Goal: Use online tool/utility: Utilize a website feature to perform a specific function

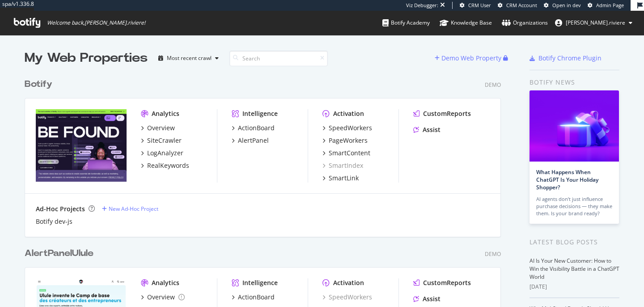
scroll to position [307, 644]
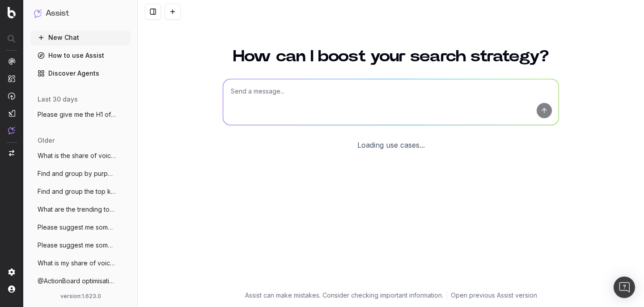
scroll to position [40, 0]
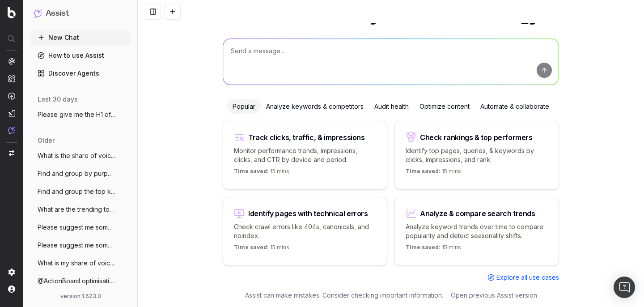
click at [258, 56] on textarea at bounding box center [390, 62] width 335 height 46
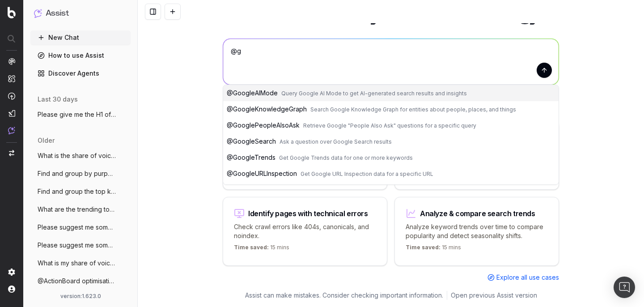
type textarea "@"
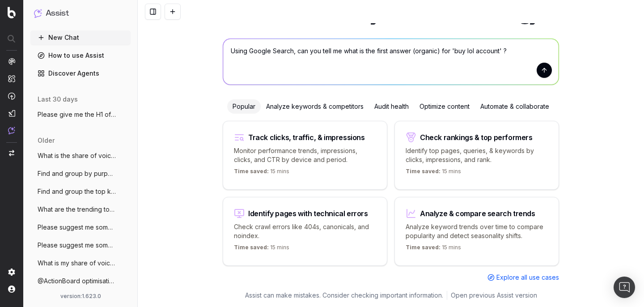
type textarea "Using Google Search, can you tell me what is the first answer (organic) for 'bu…"
click at [544, 72] on button "submit" at bounding box center [544, 70] width 15 height 15
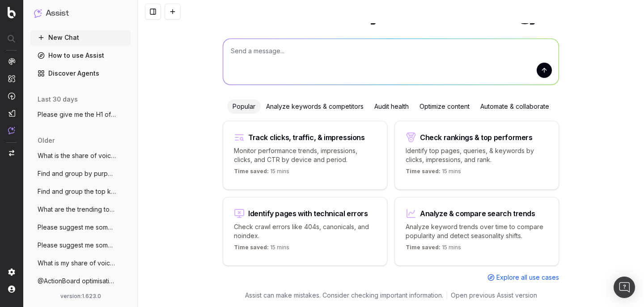
scroll to position [0, 0]
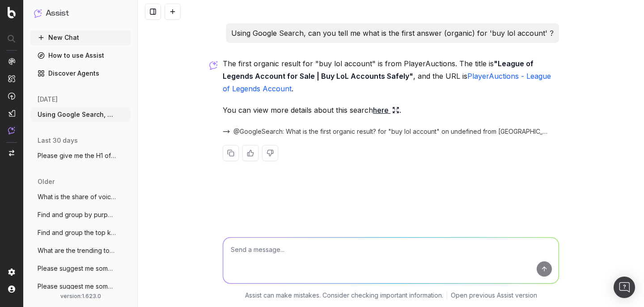
click at [381, 110] on link "here" at bounding box center [386, 110] width 26 height 13
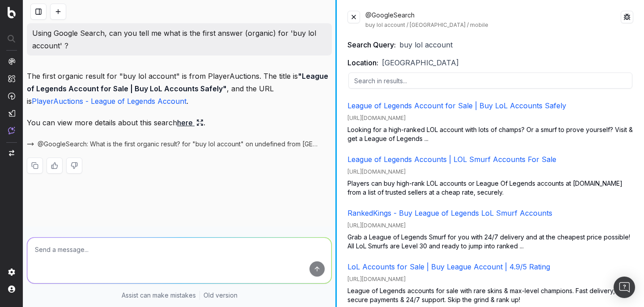
click at [335, 161] on div at bounding box center [335, 153] width 1 height 307
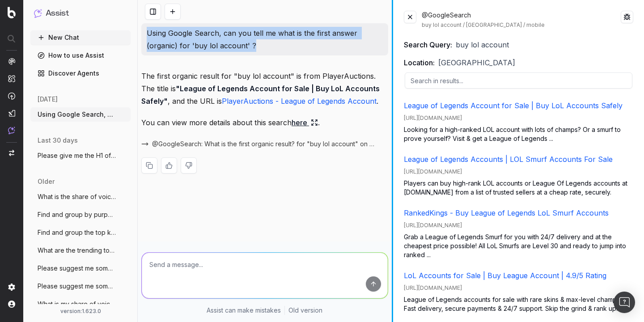
drag, startPoint x: 147, startPoint y: 33, endPoint x: 256, endPoint y: 45, distance: 109.8
click at [256, 45] on p "Using Google Search, can you tell me what is the first answer (organic) for 'bu…" at bounding box center [265, 39] width 236 height 25
copy p "Using Google Search, can you tell me what is the first answer (organic) for 'bu…"
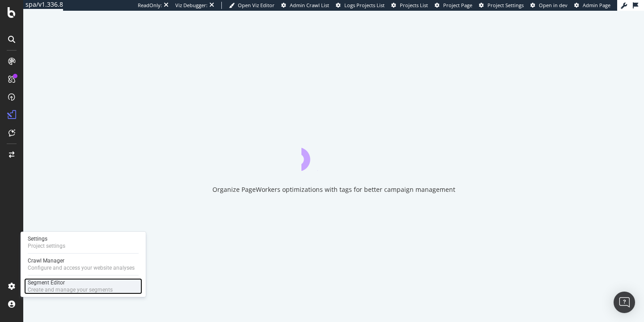
click at [34, 283] on div "Segment Editor" at bounding box center [70, 282] width 85 height 7
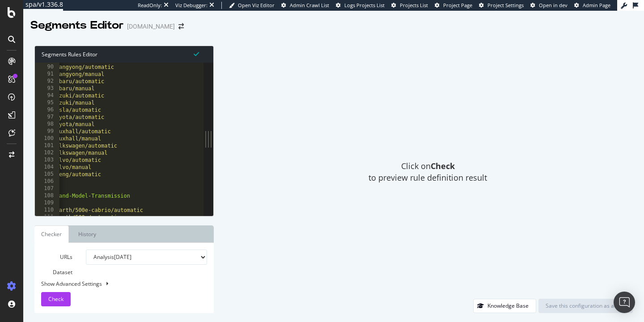
scroll to position [151, 0]
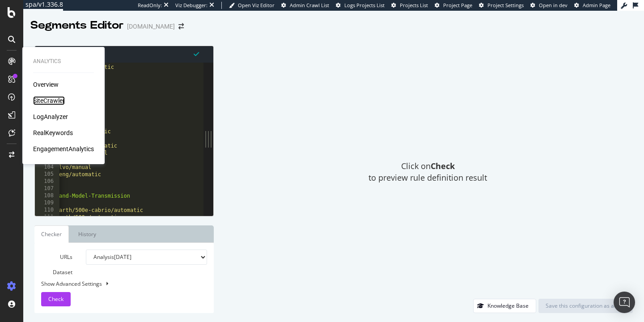
click at [43, 98] on div "SiteCrawler" at bounding box center [49, 100] width 32 height 9
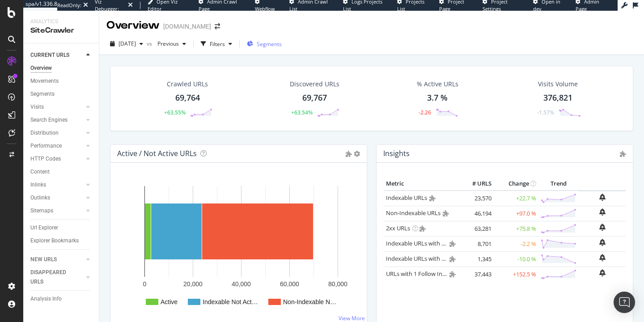
click at [280, 42] on span "Segments" at bounding box center [269, 44] width 25 height 8
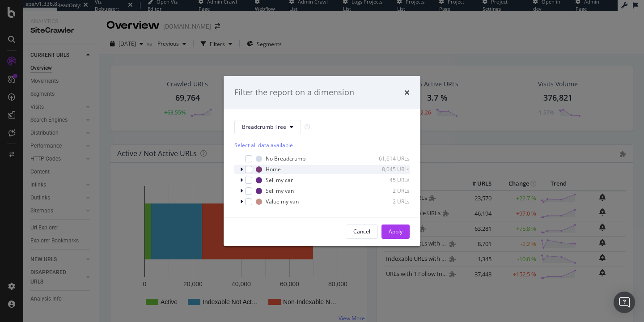
click at [243, 170] on div "modal" at bounding box center [242, 169] width 5 height 9
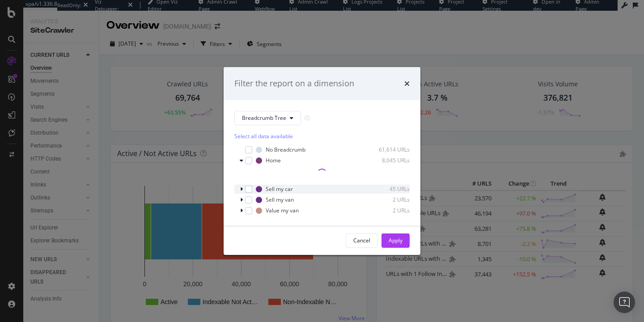
click at [242, 190] on icon "modal" at bounding box center [241, 188] width 3 height 5
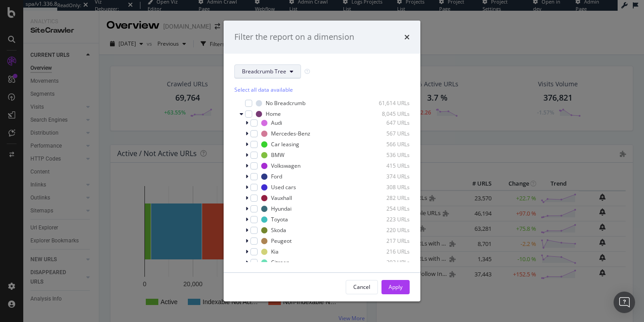
click at [274, 70] on span "Breadcrumb Tree" at bounding box center [264, 72] width 44 height 8
click at [260, 102] on span "pagetype" at bounding box center [271, 104] width 58 height 8
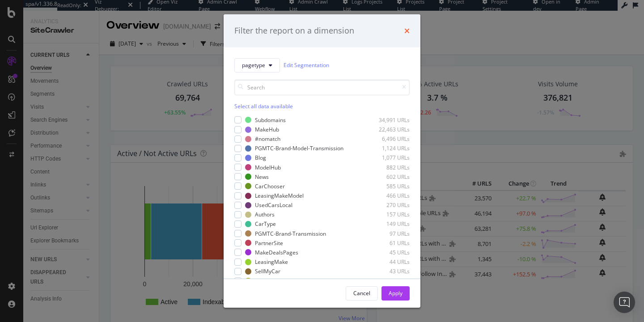
click at [408, 28] on icon "times" at bounding box center [406, 30] width 5 height 7
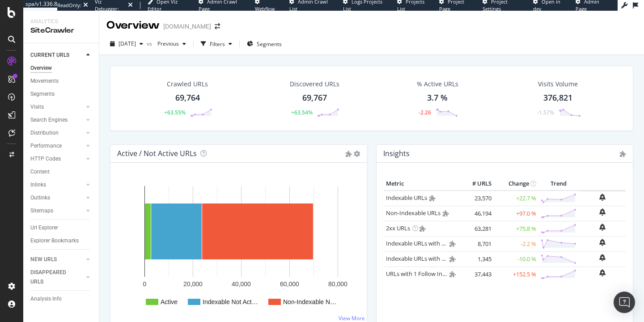
click at [408, 28] on div "Overview www.carwow.co.uk" at bounding box center [371, 22] width 545 height 22
click at [212, 141] on div "Crawled URLs 69,764 +63.55% Discovered URLs 69,767 +63.54% % Active URLs 3.7 % …" at bounding box center [372, 105] width 532 height 79
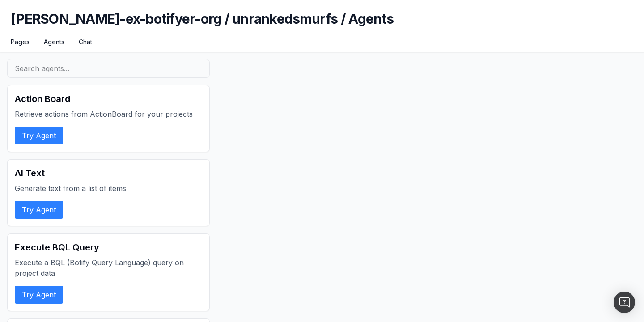
click at [84, 64] on input "text" at bounding box center [108, 68] width 203 height 19
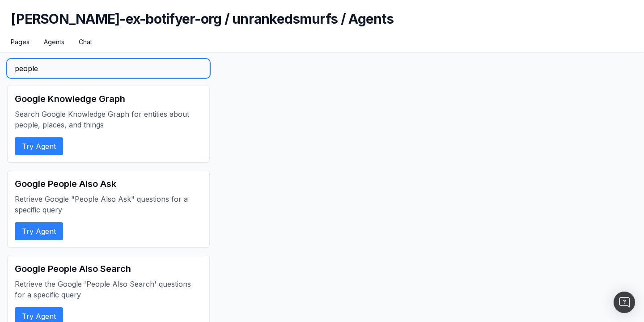
type input "people"
click at [59, 199] on p "Retrieve Google "People Also Ask" questions for a specific query" at bounding box center [108, 204] width 187 height 21
click at [46, 233] on button "Try Agent" at bounding box center [39, 231] width 48 height 18
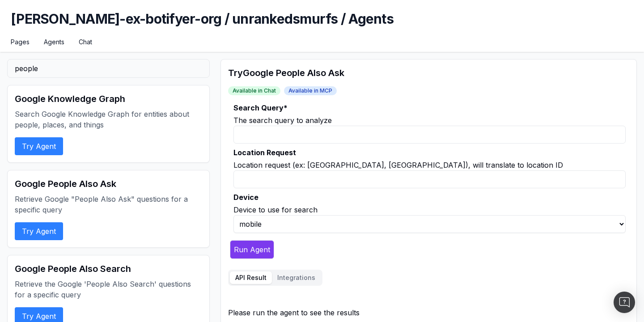
click at [296, 137] on input "Search Query *" at bounding box center [429, 135] width 392 height 18
type input "l"
type input "electric bike"
click at [345, 179] on input "Location Request" at bounding box center [429, 179] width 392 height 18
type input "P"
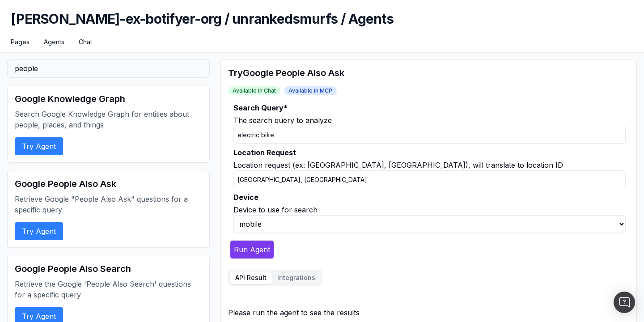
type input "New-York, NY"
click at [253, 248] on button "Run Agent" at bounding box center [252, 249] width 44 height 19
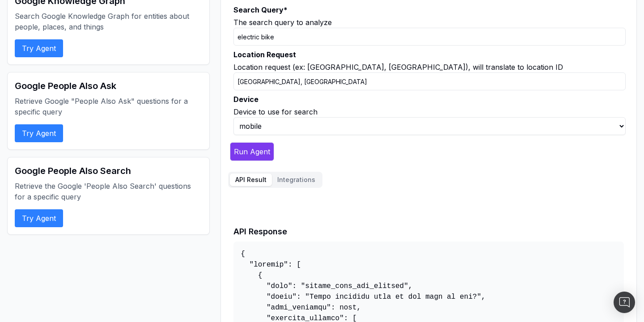
scroll to position [99, 0]
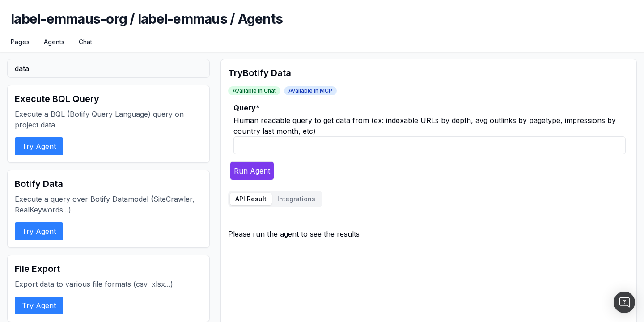
click at [273, 145] on input "Query *" at bounding box center [429, 145] width 392 height 18
drag, startPoint x: 467, startPoint y: 120, endPoint x: 383, endPoint y: 123, distance: 83.7
click at [383, 123] on div "Human readable query to get data from (ex: indexable URLs by depth, avg outlink…" at bounding box center [429, 125] width 392 height 21
copy div "indexable URLs by depth"
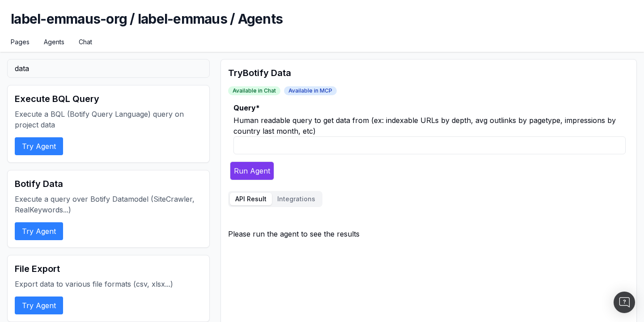
click at [352, 136] on div "Human readable query to get data from (ex: indexable URLs by depth, avg outlink…" at bounding box center [429, 125] width 392 height 21
click at [351, 142] on input "Query *" at bounding box center [429, 145] width 392 height 18
paste input "indexable URLs by depth"
type input "indexable URLs by depth"
click at [256, 173] on button "Run Agent" at bounding box center [252, 170] width 44 height 19
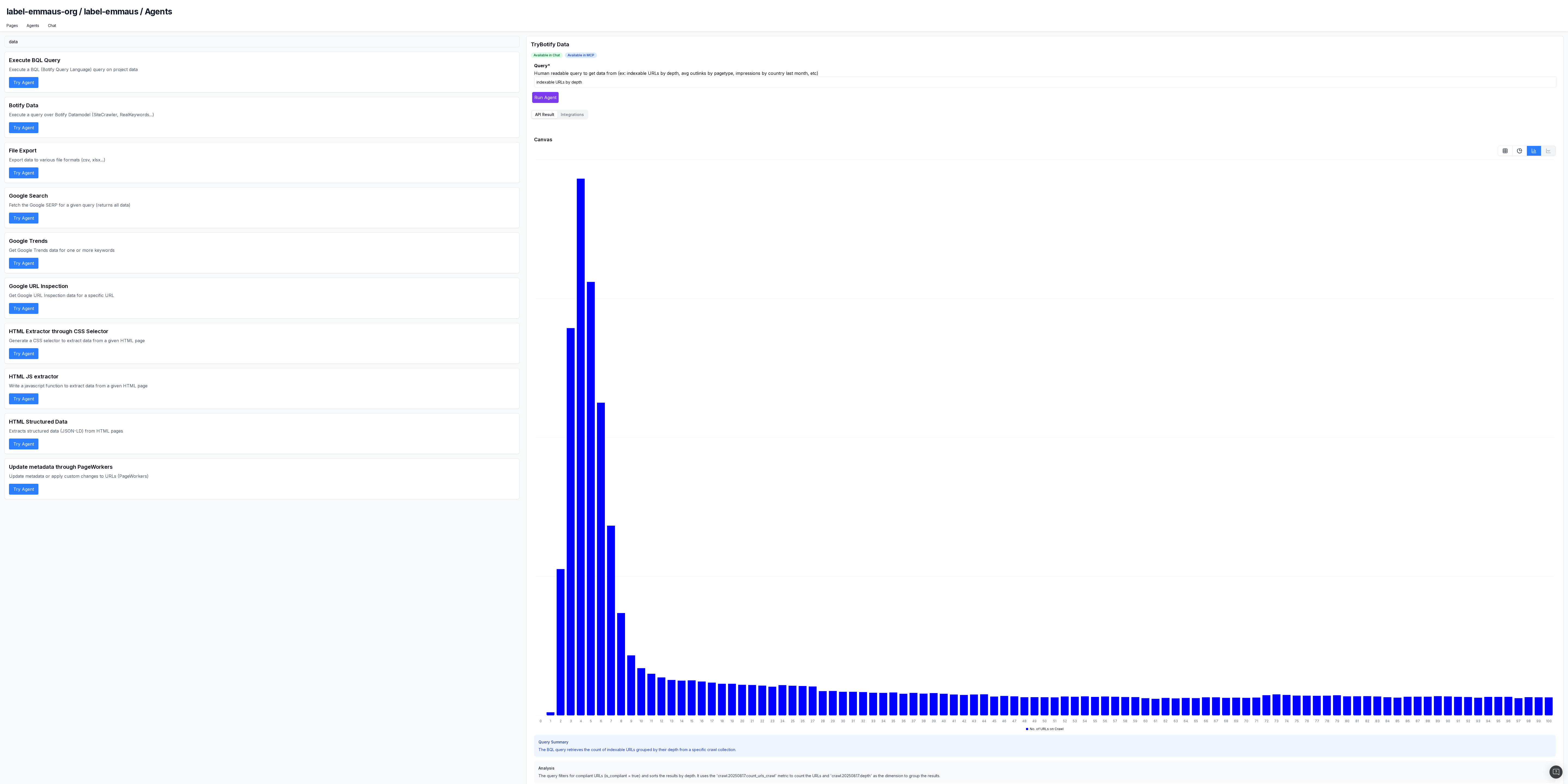
click at [392, 116] on button "Integrations" at bounding box center [572, 114] width 30 height 8
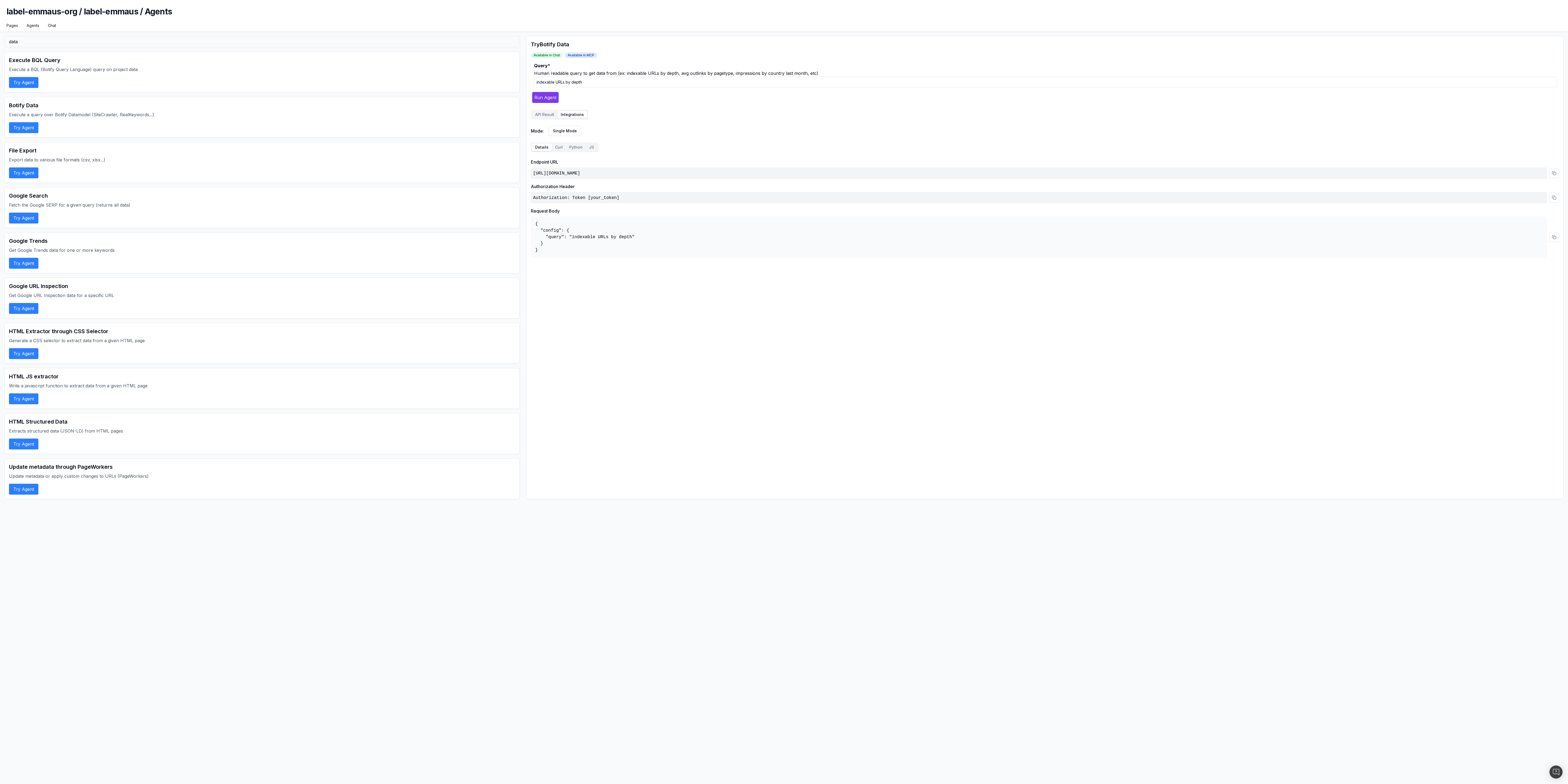
click at [392, 196] on div "Try Botify Data Available in Chat Available in MCP Query * Human readable query…" at bounding box center [1045, 267] width 1037 height 463
click at [392, 114] on button "API Result" at bounding box center [545, 114] width 26 height 8
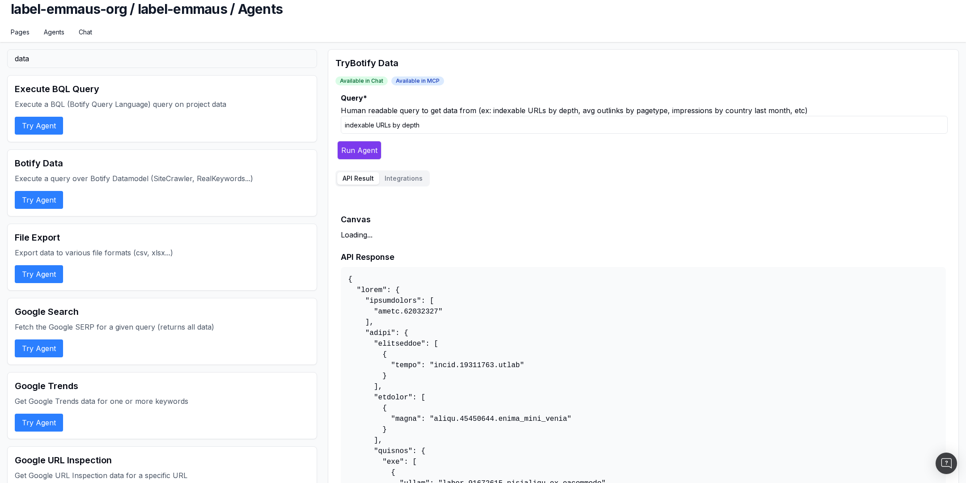
scroll to position [11, 0]
click at [431, 127] on input "indexable URLs by depth" at bounding box center [644, 124] width 607 height 18
drag, startPoint x: 436, startPoint y: 126, endPoint x: 319, endPoint y: 125, distance: 117.2
click at [421, 102] on div "Query * Human readable query to get data from (ex: indexable URLs by depth, avg…" at bounding box center [644, 112] width 607 height 41
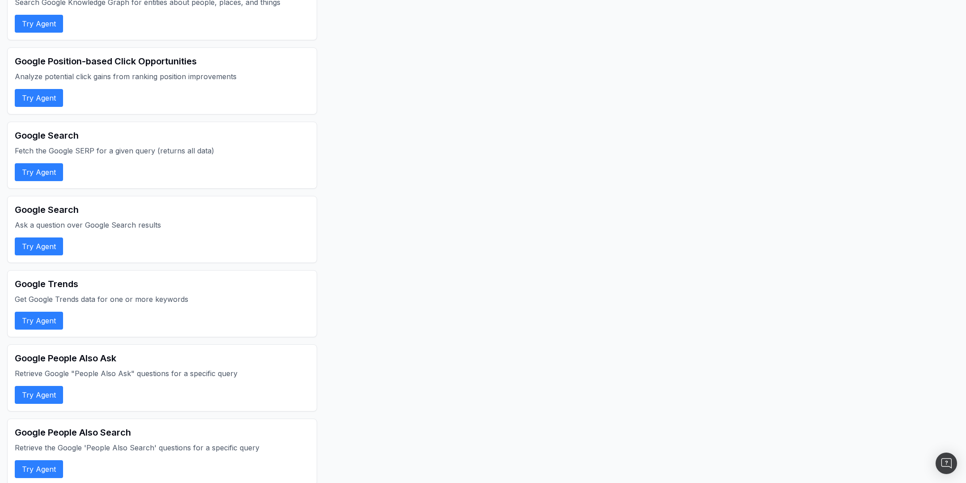
scroll to position [721, 0]
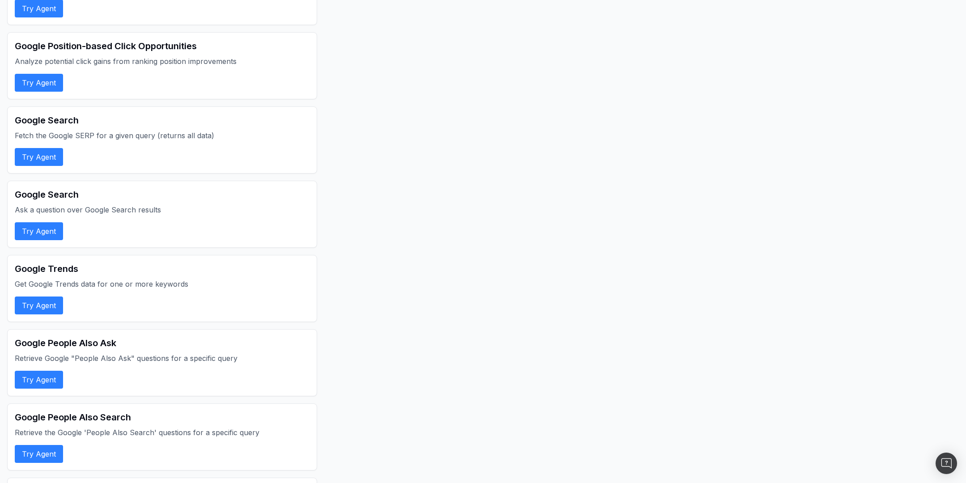
click at [40, 373] on button "Try Agent" at bounding box center [39, 380] width 48 height 18
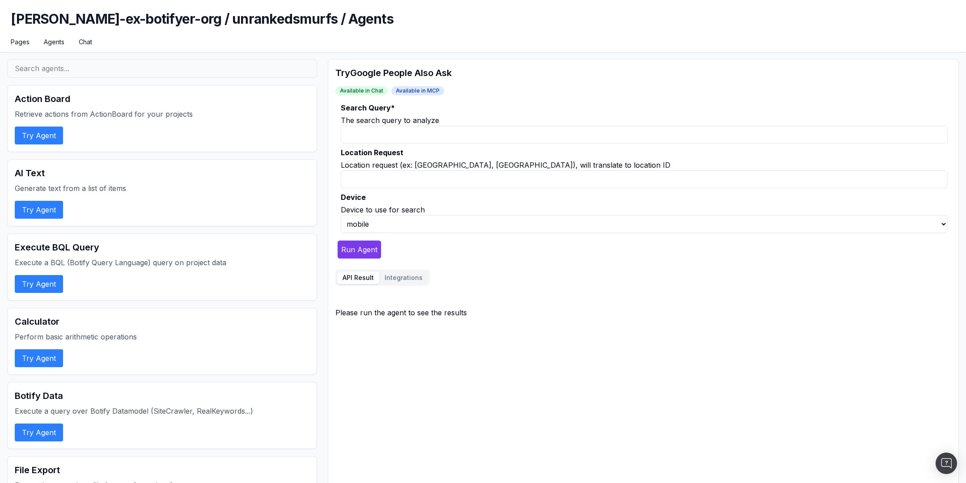
click at [401, 184] on input "Location Request" at bounding box center [644, 179] width 607 height 18
click at [424, 163] on div "Location request (ex: [GEOGRAPHIC_DATA], [GEOGRAPHIC_DATA]), will translate to …" at bounding box center [644, 165] width 607 height 11
drag, startPoint x: 415, startPoint y: 166, endPoint x: 449, endPoint y: 165, distance: 34.4
click at [449, 166] on div "Location request (ex: [GEOGRAPHIC_DATA], [GEOGRAPHIC_DATA]), will translate to …" at bounding box center [644, 165] width 607 height 11
click at [456, 165] on div "Location request (ex: [GEOGRAPHIC_DATA], [GEOGRAPHIC_DATA]), will translate to …" at bounding box center [644, 165] width 607 height 11
